Goal: Book appointment/travel/reservation

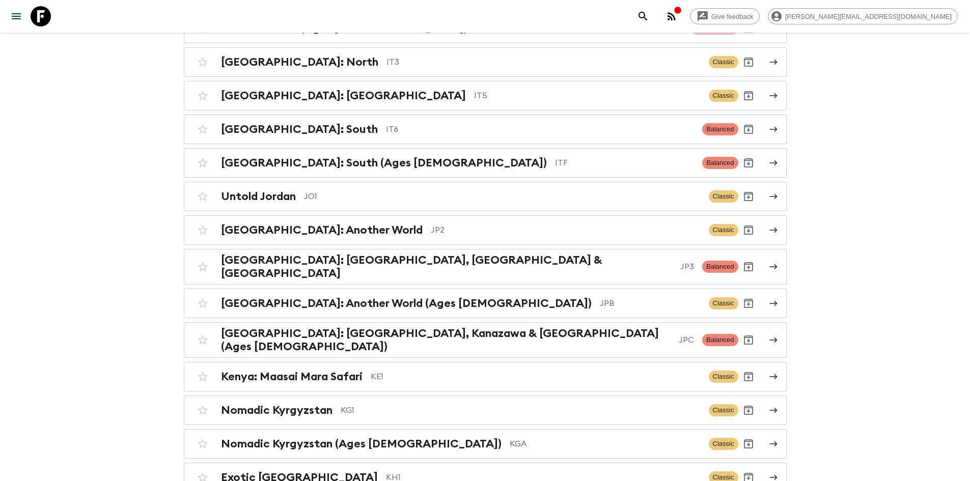
scroll to position [2314, 0]
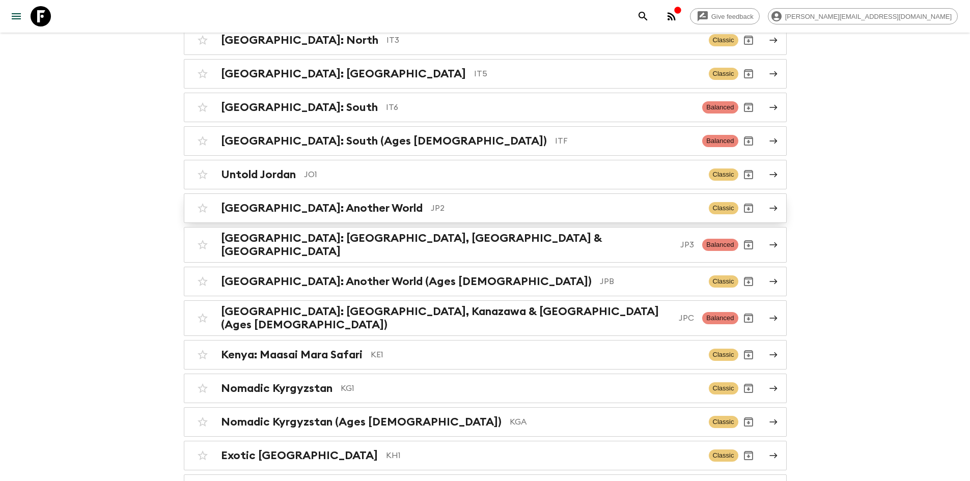
click at [323, 202] on h2 "[GEOGRAPHIC_DATA]: Another World" at bounding box center [322, 208] width 202 height 13
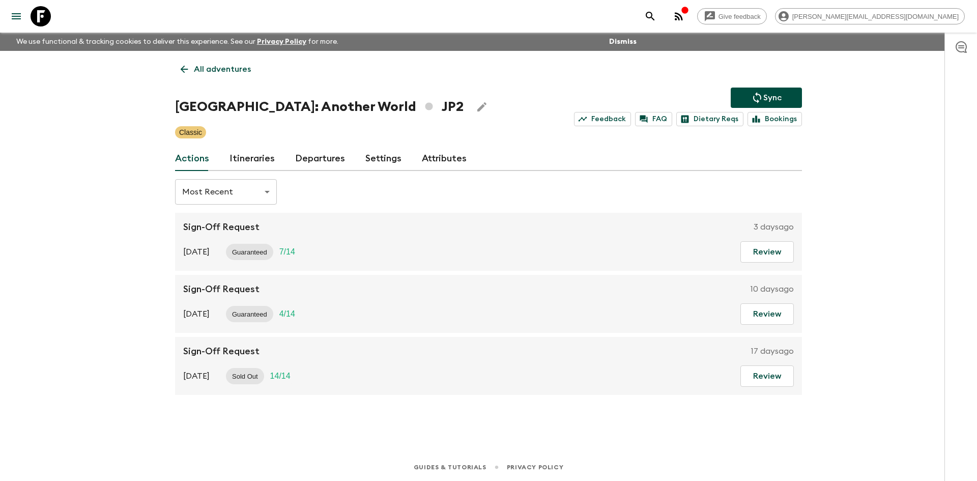
click at [251, 156] on link "Itineraries" at bounding box center [252, 159] width 45 height 24
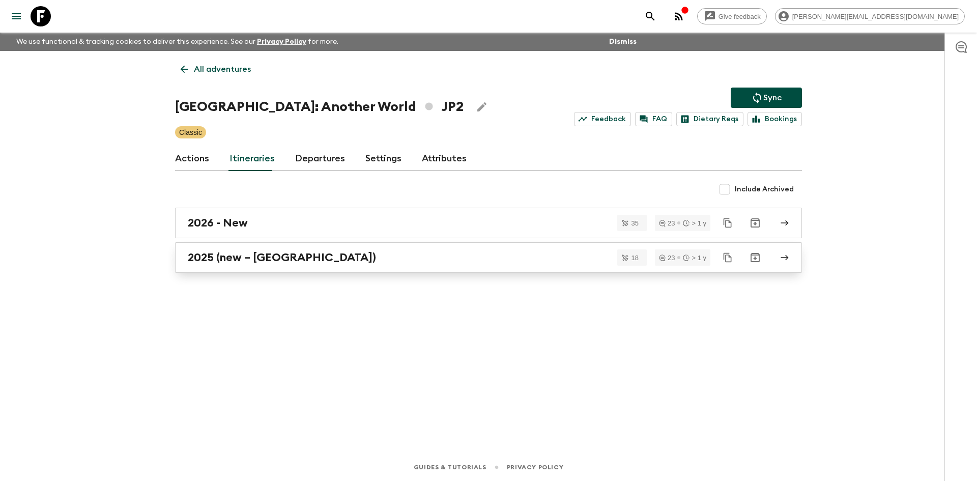
click at [207, 258] on h2 "2025 (new – [GEOGRAPHIC_DATA])" at bounding box center [282, 257] width 188 height 13
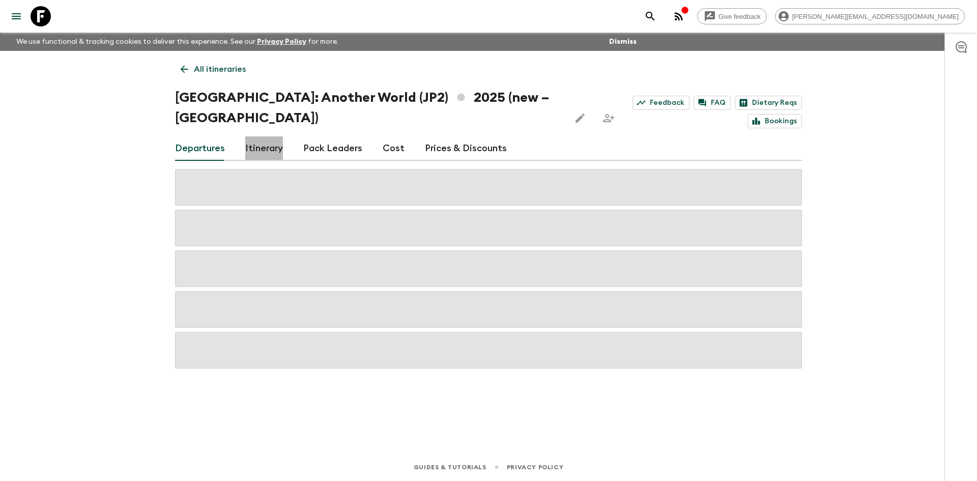
click at [259, 136] on link "Itinerary" at bounding box center [264, 148] width 38 height 24
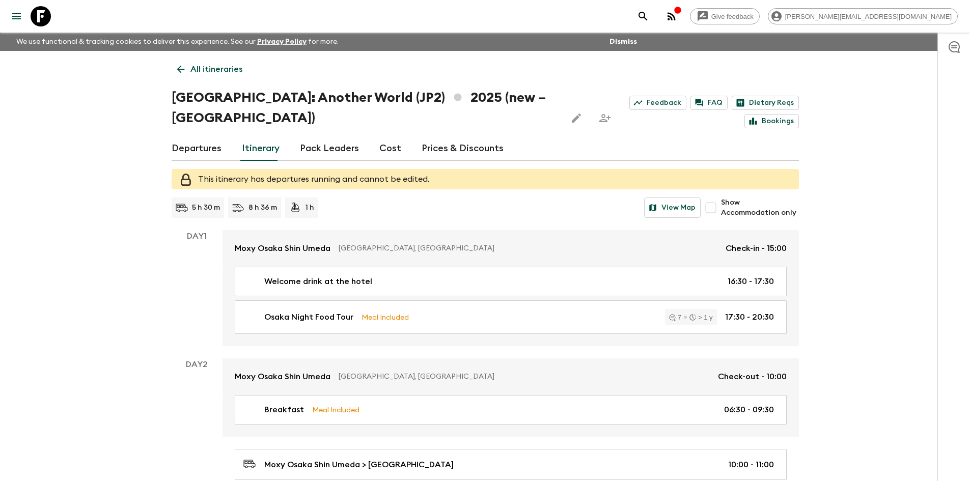
click at [715, 198] on input "Show Accommodation only" at bounding box center [711, 208] width 20 height 20
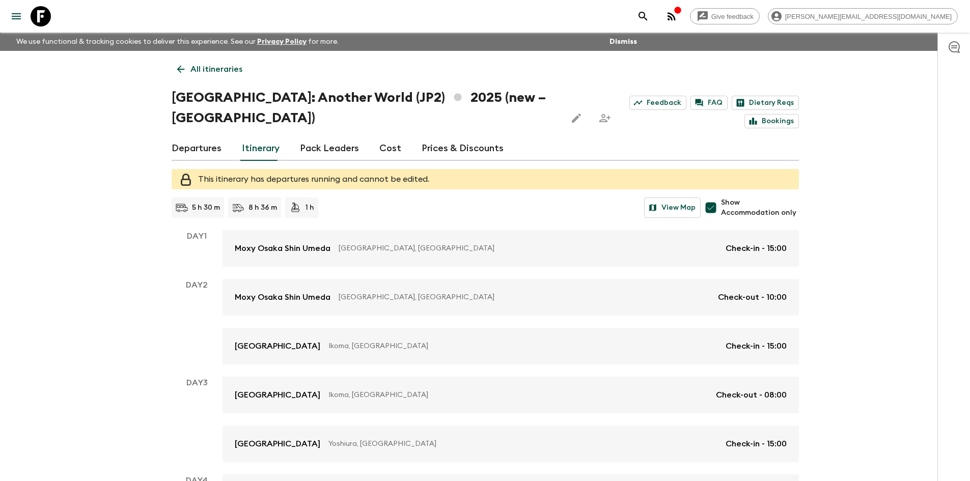
click at [714, 198] on input "Show Accommodation only" at bounding box center [711, 208] width 20 height 20
checkbox input "false"
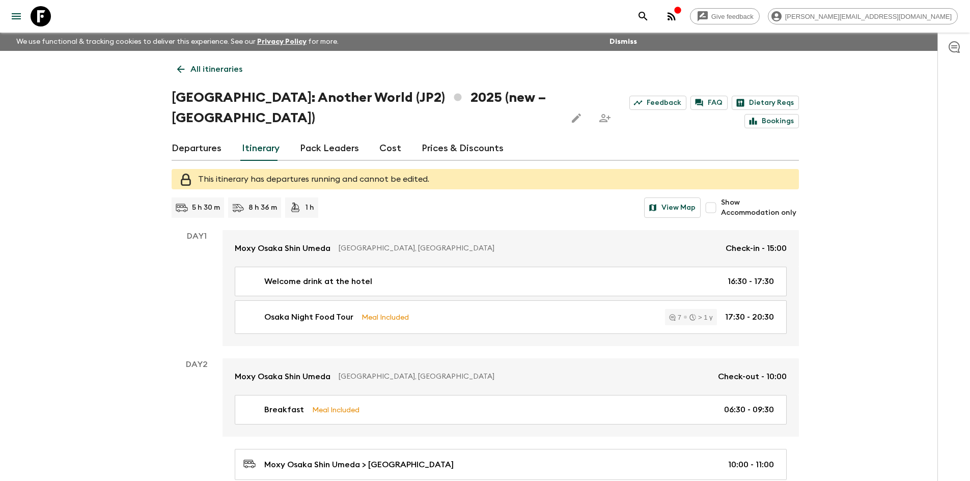
click at [194, 136] on link "Departures" at bounding box center [197, 148] width 50 height 24
